Goal: Task Accomplishment & Management: Complete application form

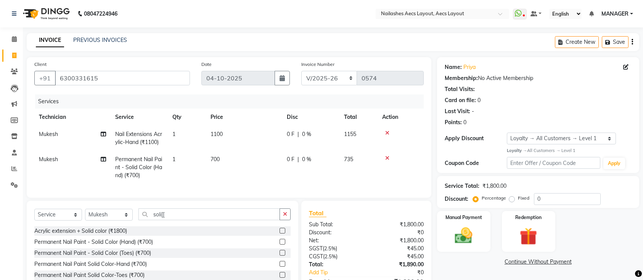
select select "8467"
select select "service"
select select "88233"
select select "1: Object"
click at [191, 215] on div "Select Service Product Membership Package Voucher Prepaid Gift Card Select Tech…" at bounding box center [162, 246] width 271 height 91
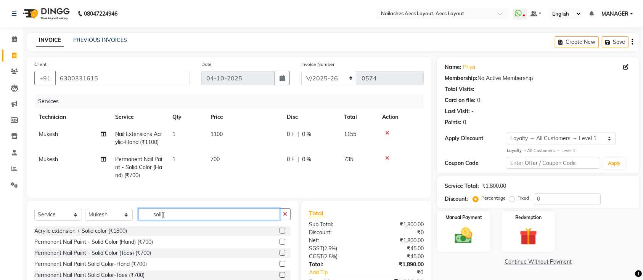
click at [173, 220] on input "soli[[" at bounding box center [208, 215] width 141 height 12
type input "s"
type input "gel"
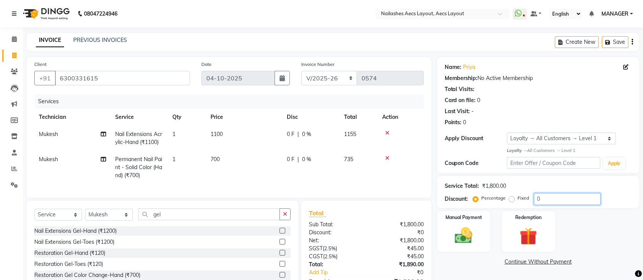
click at [575, 200] on input "0" at bounding box center [567, 199] width 67 height 12
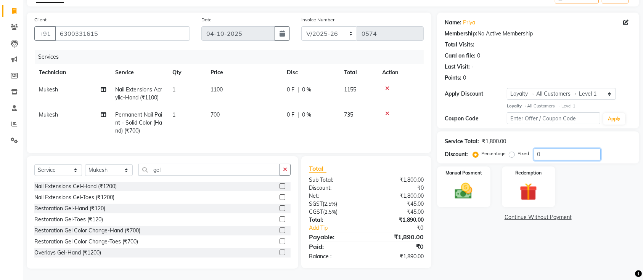
scroll to position [52, 0]
click at [288, 169] on button "button" at bounding box center [284, 170] width 11 height 12
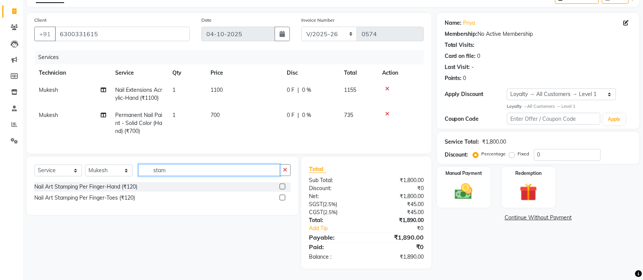
type input "stam"
click at [283, 190] on div at bounding box center [281, 188] width 5 height 8
click at [281, 186] on label at bounding box center [282, 187] width 6 height 6
click at [281, 186] on input "checkbox" at bounding box center [281, 187] width 5 height 5
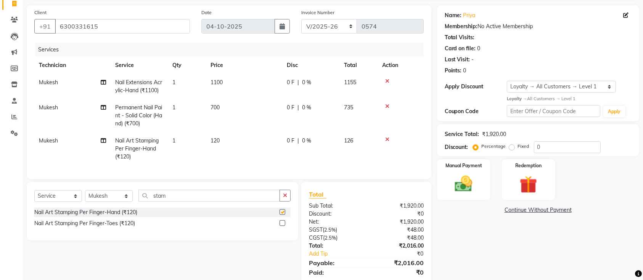
checkbox input "false"
click at [216, 142] on span "120" at bounding box center [214, 140] width 9 height 7
select select "88233"
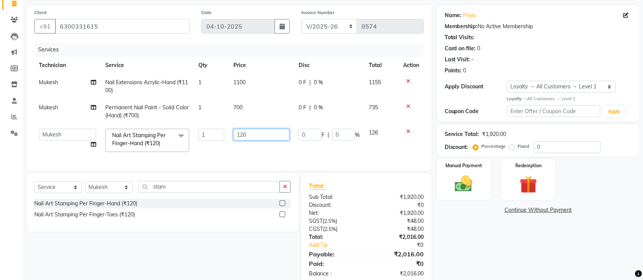
click at [260, 136] on input "120" at bounding box center [261, 135] width 56 height 12
type input "1"
type input "200"
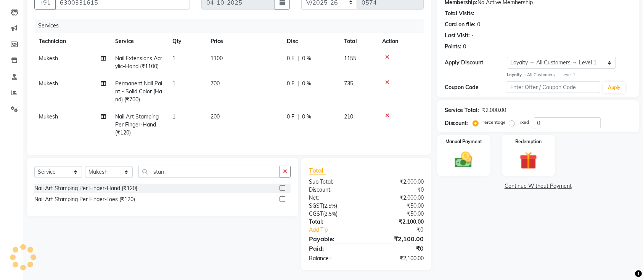
click at [483, 273] on main "INVOICE PREVIOUS INVOICES Create New Save Client [PHONE_NUMBER] Date [DATE] Inv…" at bounding box center [333, 119] width 620 height 324
click at [552, 121] on input "0" at bounding box center [567, 123] width 67 height 12
type input "0"
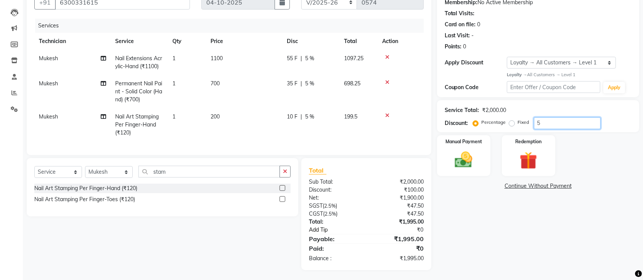
type input "5"
drag, startPoint x: 307, startPoint y: 236, endPoint x: 207, endPoint y: 290, distance: 112.9
drag, startPoint x: 207, startPoint y: 290, endPoint x: 482, endPoint y: 221, distance: 282.6
click at [482, 221] on div "Name: Priya Membership: No Active Membership Total Visits: Card on file: 0 Last…" at bounding box center [541, 125] width 208 height 289
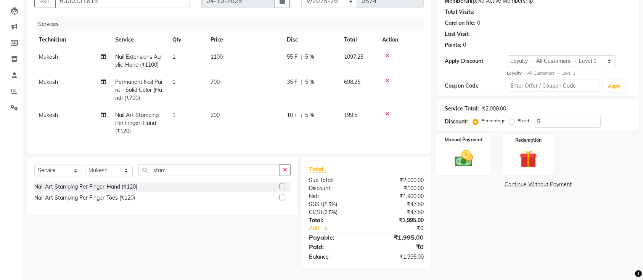
click at [473, 160] on img at bounding box center [464, 158] width 30 height 21
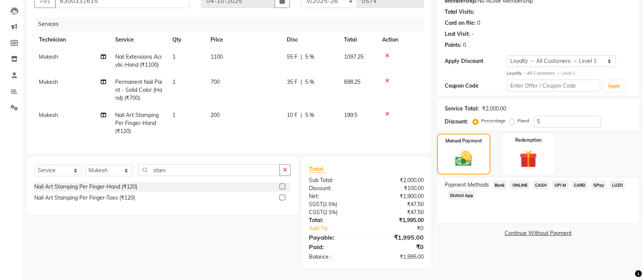
click at [563, 181] on span "UPI M" at bounding box center [560, 185] width 16 height 9
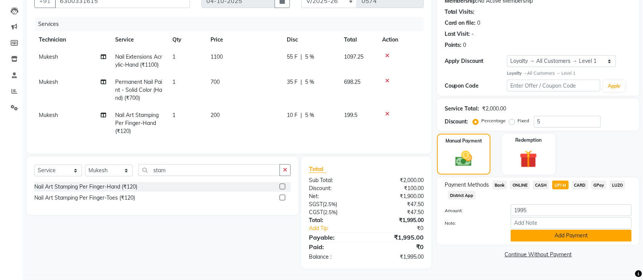
click at [561, 230] on button "Add Payment" at bounding box center [570, 236] width 121 height 12
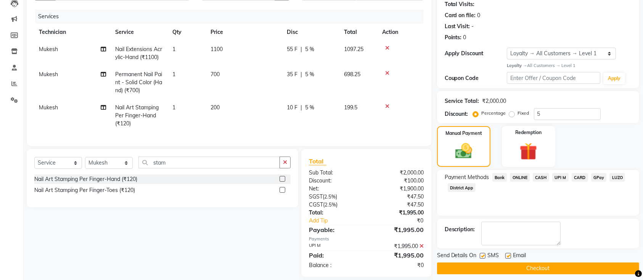
click at [556, 270] on button "Checkout" at bounding box center [538, 269] width 202 height 12
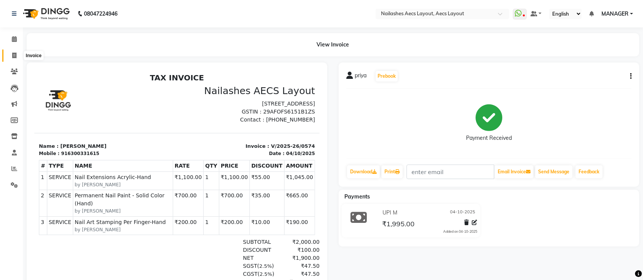
click at [19, 56] on span at bounding box center [14, 55] width 13 height 9
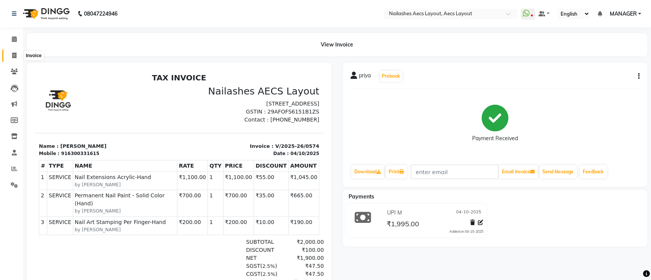
select select "8467"
select select "service"
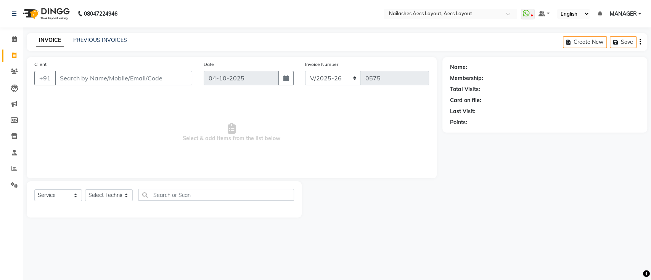
click at [91, 81] on input "Client" at bounding box center [123, 78] width 137 height 14
type input "9686152255"
click at [183, 79] on span "Add Client" at bounding box center [172, 78] width 30 height 8
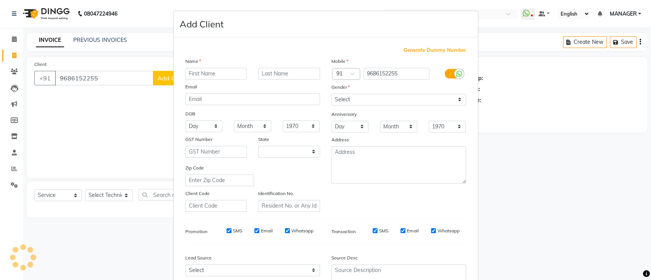
select select "21"
click at [217, 78] on input "text" at bounding box center [216, 74] width 62 height 12
type input "[PERSON_NAME]"
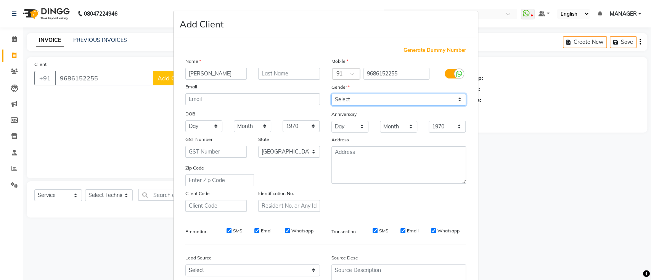
click at [400, 96] on select "Select [DEMOGRAPHIC_DATA] [DEMOGRAPHIC_DATA] Other Prefer Not To Say" at bounding box center [398, 100] width 135 height 12
select select "[DEMOGRAPHIC_DATA]"
click at [331, 94] on select "Select [DEMOGRAPHIC_DATA] [DEMOGRAPHIC_DATA] Other Prefer Not To Say" at bounding box center [398, 100] width 135 height 12
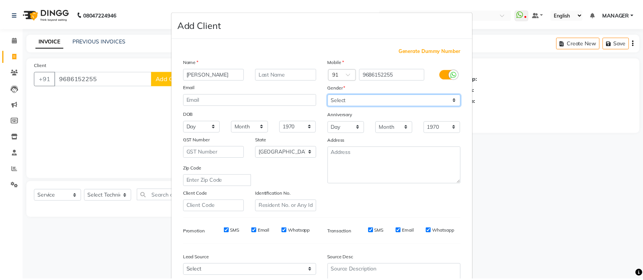
scroll to position [70, 0]
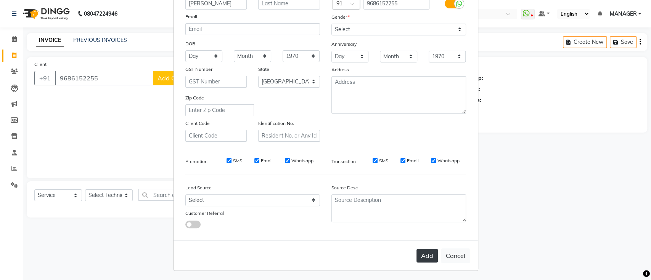
click at [426, 254] on button "Add" at bounding box center [426, 256] width 21 height 14
select select
select select "null"
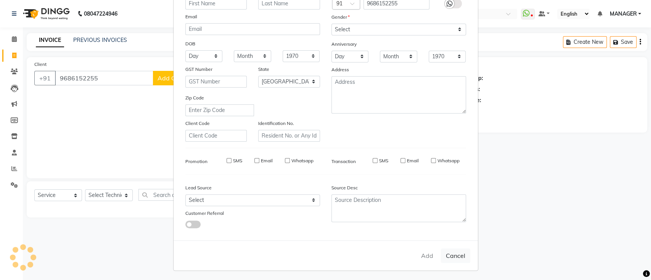
select select
checkbox input "false"
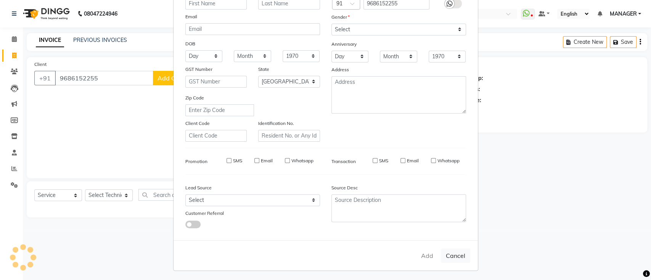
checkbox input "false"
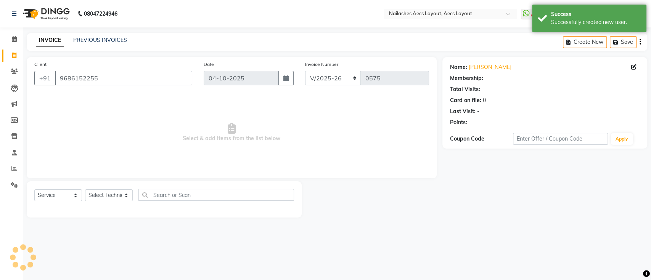
select select "1: Object"
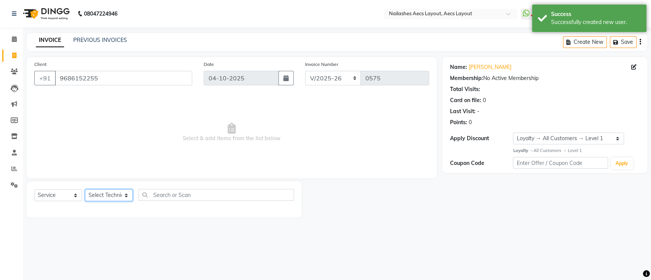
click at [112, 196] on select "Select Technician [PERSON_NAME] MANAGER [PERSON_NAME] owner [PERSON_NAME]" at bounding box center [109, 195] width 48 height 12
select select "86879"
click at [85, 189] on select "Select Technician [PERSON_NAME] MANAGER [PERSON_NAME] owner [PERSON_NAME]" at bounding box center [109, 195] width 48 height 12
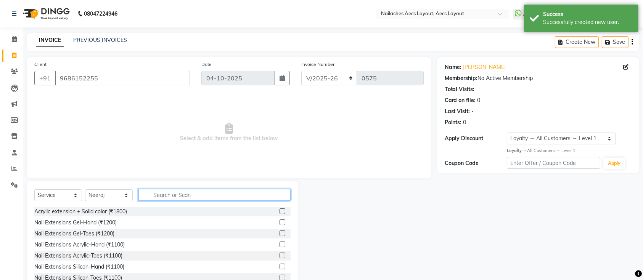
click at [183, 197] on input "text" at bounding box center [214, 195] width 152 height 12
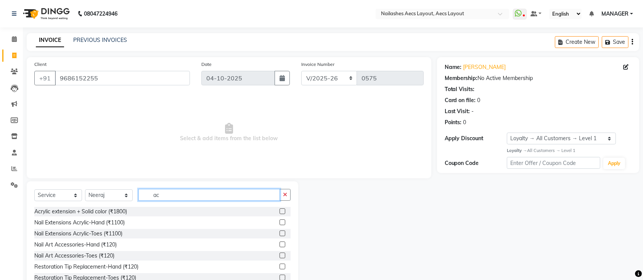
type input "ac"
click at [279, 223] on label at bounding box center [282, 223] width 6 height 6
click at [279, 223] on input "checkbox" at bounding box center [281, 222] width 5 height 5
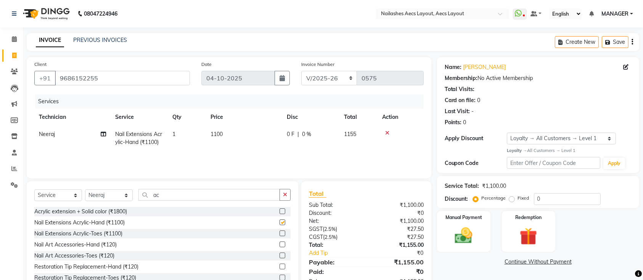
checkbox input "false"
click at [237, 195] on input "ac" at bounding box center [208, 195] width 141 height 12
type input "a"
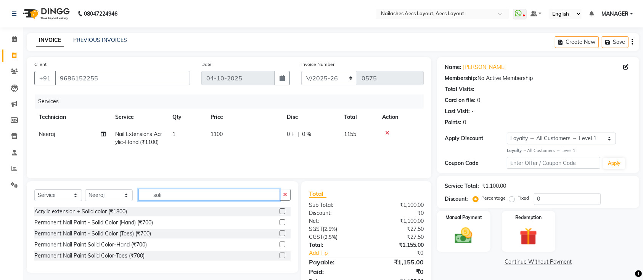
type input "soli"
click at [281, 225] on label at bounding box center [282, 223] width 6 height 6
click at [281, 225] on input "checkbox" at bounding box center [281, 222] width 5 height 5
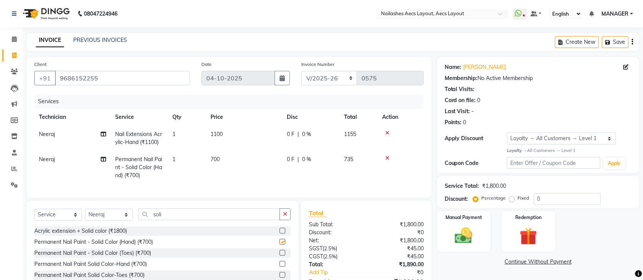
checkbox input "false"
click at [284, 220] on button "button" at bounding box center [284, 215] width 11 height 12
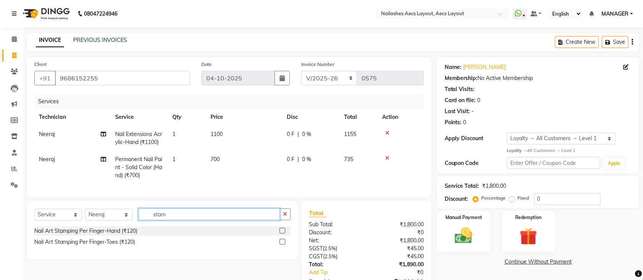
type input "stam"
click at [283, 234] on label at bounding box center [282, 231] width 6 height 6
click at [283, 234] on input "checkbox" at bounding box center [281, 231] width 5 height 5
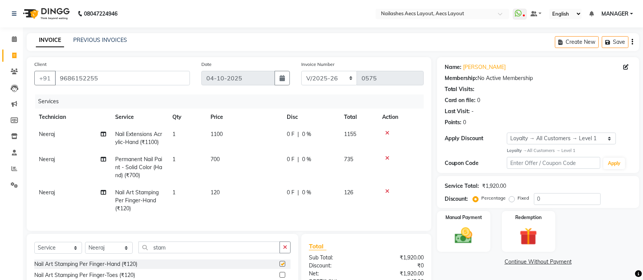
checkbox input "false"
click at [219, 194] on span "120" at bounding box center [214, 192] width 9 height 7
select select "86879"
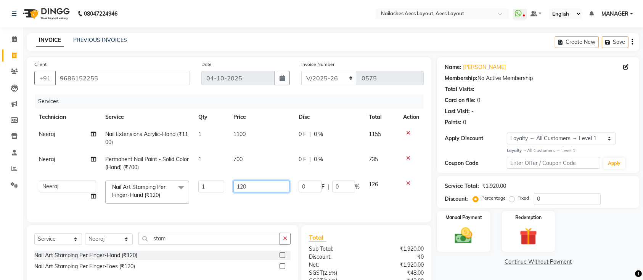
click at [253, 183] on input "120" at bounding box center [261, 187] width 56 height 12
type input "150"
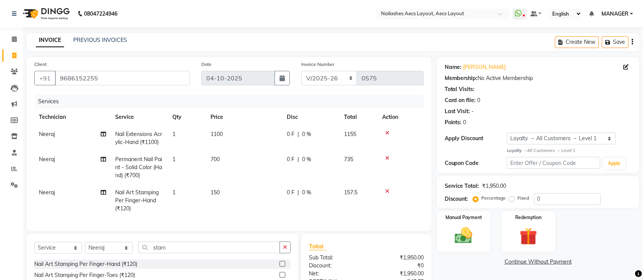
click at [173, 192] on span "1" at bounding box center [173, 192] width 3 height 7
select select "86879"
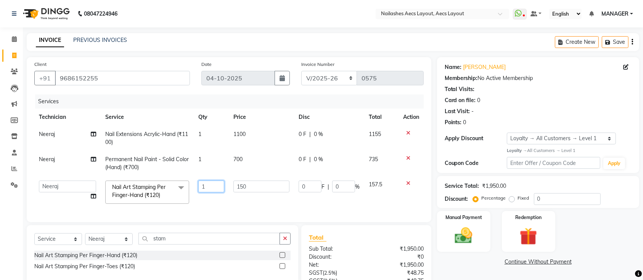
click at [212, 189] on input "1" at bounding box center [211, 187] width 26 height 12
type input "2"
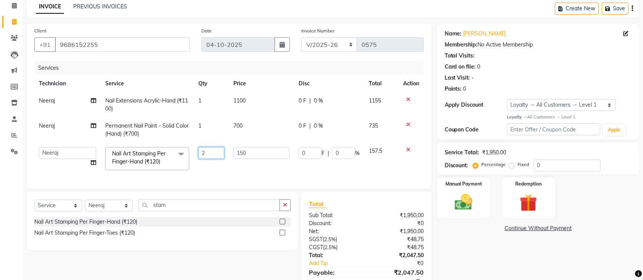
scroll to position [34, 0]
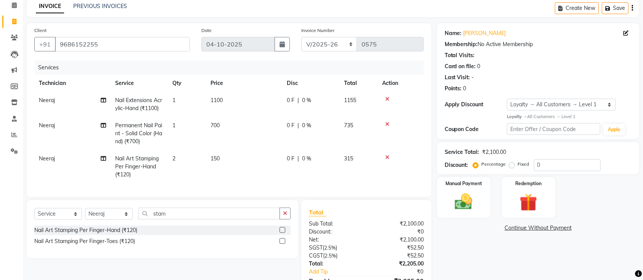
click at [486, 238] on div "Name: [PERSON_NAME] Membership: No Active Membership Total Visits: Card on file…" at bounding box center [541, 167] width 208 height 289
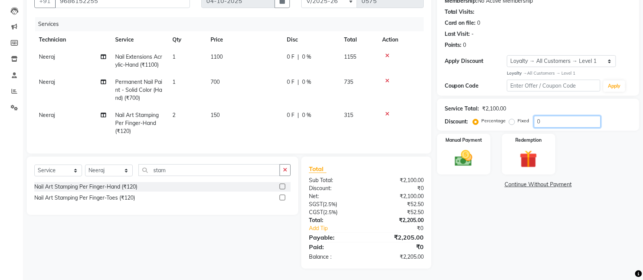
click at [566, 116] on input "0" at bounding box center [567, 122] width 67 height 12
type input "5"
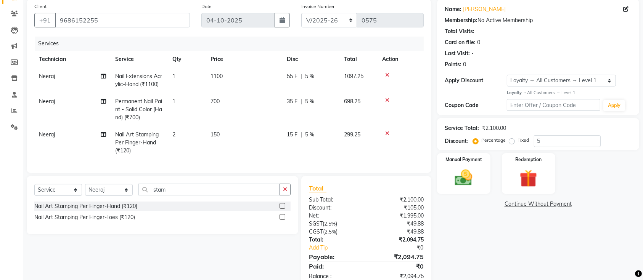
drag, startPoint x: 492, startPoint y: 202, endPoint x: 650, endPoint y: 304, distance: 187.8
click at [642, 222] on html "08047224946 Select Location × Nailashes Aecs Layout, Aecs Layout WhatsApp Statu…" at bounding box center [321, 82] width 643 height 280
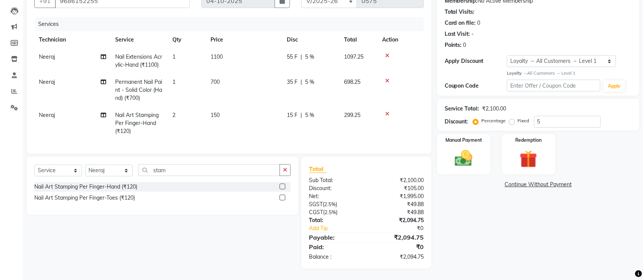
scroll to position [79, 0]
drag, startPoint x: 381, startPoint y: 243, endPoint x: 387, endPoint y: 303, distance: 60.5
click at [387, 203] on html "08047224946 Select Location × Nailashes Aecs Layout, Aecs Layout WhatsApp Statu…" at bounding box center [321, 63] width 643 height 280
click at [482, 150] on div "Manual Payment" at bounding box center [464, 154] width 56 height 43
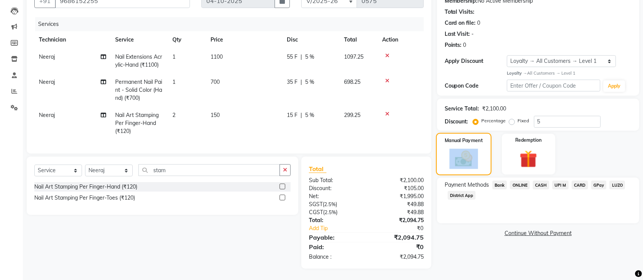
click at [482, 150] on div "Manual Payment" at bounding box center [464, 154] width 56 height 43
click at [457, 149] on img at bounding box center [463, 159] width 29 height 20
click at [489, 242] on div "Name: [PERSON_NAME] Membership: No Active Membership Total Visits: Card on file…" at bounding box center [541, 124] width 208 height 289
click at [539, 181] on span "CASH" at bounding box center [541, 185] width 16 height 9
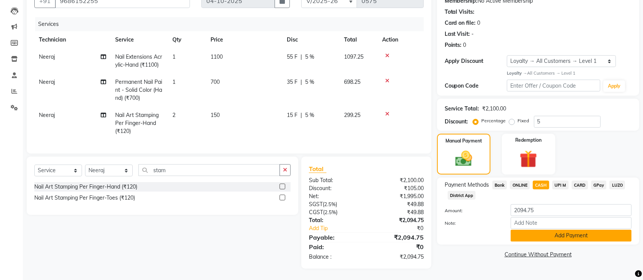
click at [540, 230] on button "Add Payment" at bounding box center [570, 236] width 121 height 12
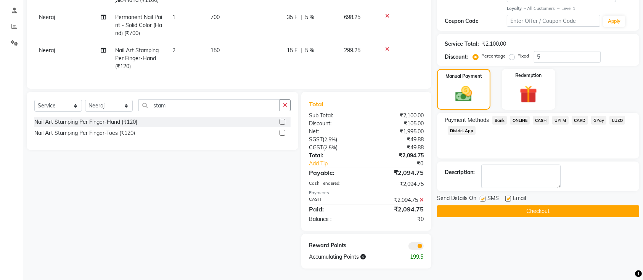
scroll to position [149, 0]
click at [538, 116] on span "CASH" at bounding box center [541, 120] width 16 height 9
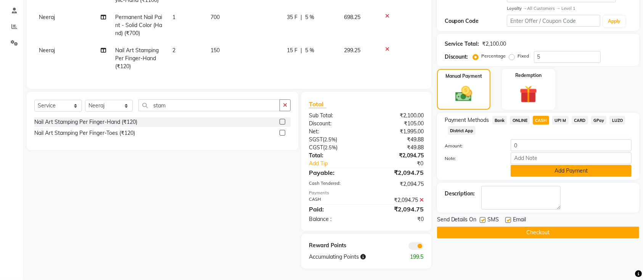
click at [562, 165] on button "Add Payment" at bounding box center [570, 171] width 121 height 12
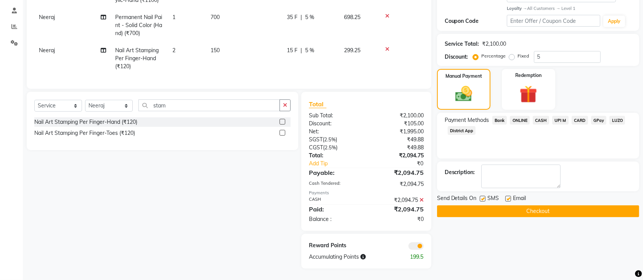
click at [562, 205] on button "Checkout" at bounding box center [538, 211] width 202 height 12
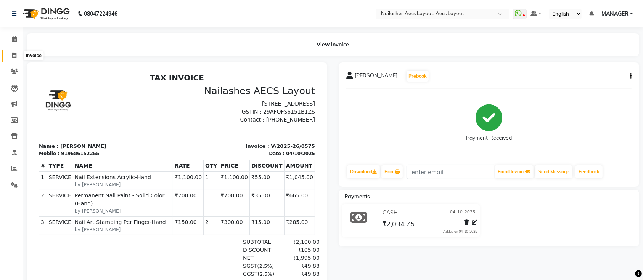
click at [11, 56] on span at bounding box center [14, 55] width 13 height 9
select select "service"
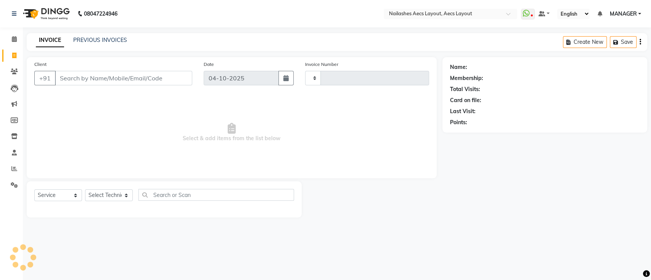
type input "0576"
select select "8467"
click at [117, 80] on input "Client" at bounding box center [123, 78] width 137 height 14
click at [108, 41] on link "PREVIOUS INVOICES" at bounding box center [100, 40] width 54 height 7
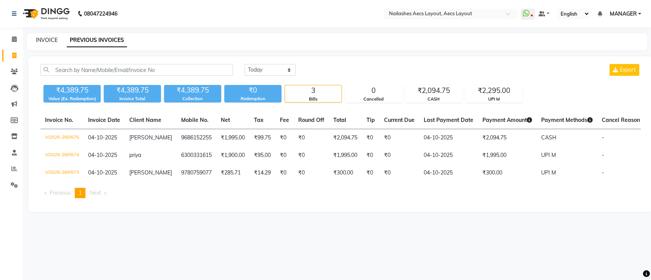
click at [47, 42] on link "INVOICE" at bounding box center [47, 40] width 22 height 7
select select "service"
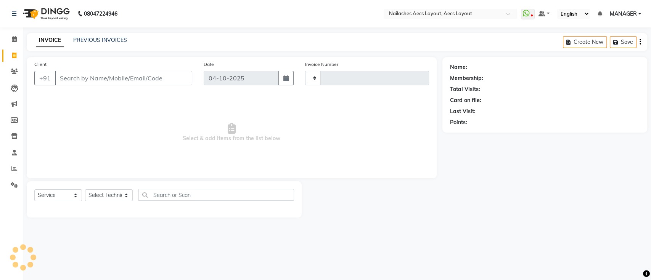
type input "0576"
select select "8467"
click at [188, 55] on main "INVOICE PREVIOUS INVOICES Create New Save Client +91 Date [DATE] Invoice Number…" at bounding box center [337, 131] width 628 height 196
click at [192, 96] on span "Select & add items from the list below" at bounding box center [231, 133] width 395 height 76
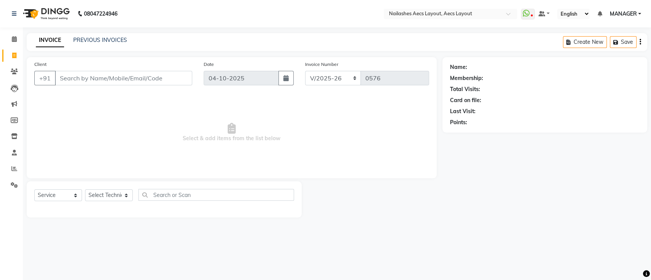
click at [374, 175] on div "Client +91 Date [DATE] Invoice Number BTH/2025-26 RED/2025-26 V/2025 V/[PHONE_N…" at bounding box center [232, 117] width 410 height 121
click at [121, 37] on link "PREVIOUS INVOICES" at bounding box center [100, 40] width 54 height 7
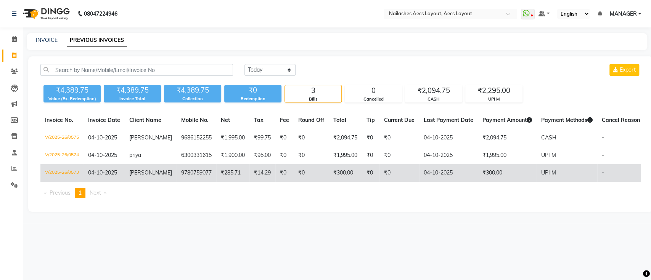
scroll to position [0, 0]
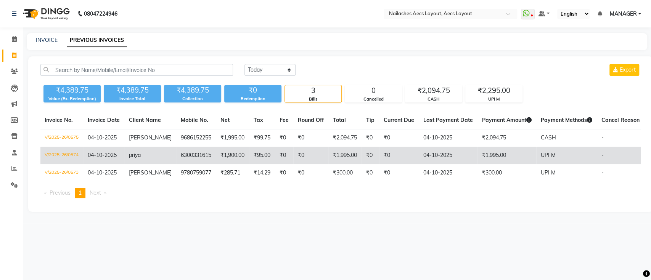
click at [624, 163] on td "-" at bounding box center [620, 156] width 47 height 18
